Goal: Task Accomplishment & Management: Use online tool/utility

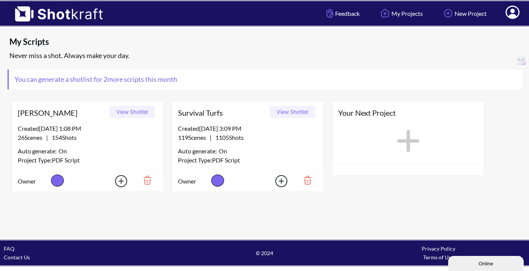
click at [299, 113] on button "View Shotlist" at bounding box center [292, 112] width 45 height 12
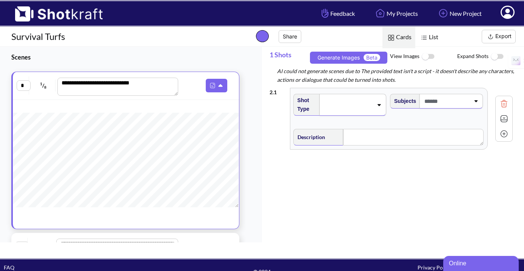
click at [499, 35] on button "Export" at bounding box center [499, 37] width 34 height 14
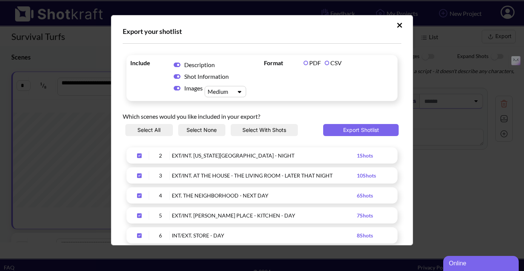
click at [177, 89] on icon "Upload Script" at bounding box center [177, 88] width 7 height 6
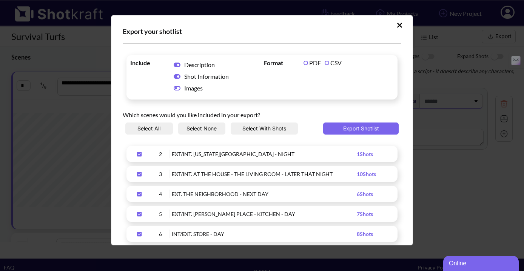
click at [176, 76] on icon "Upload Script" at bounding box center [177, 76] width 7 height 5
click at [176, 63] on icon "Upload Script" at bounding box center [177, 65] width 7 height 5
click at [367, 131] on button "Export Shotlist" at bounding box center [361, 129] width 76 height 12
